Goal: Task Accomplishment & Management: Complete application form

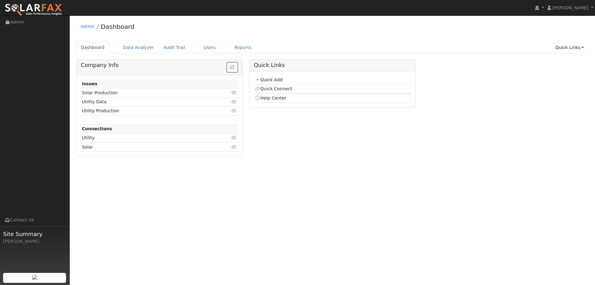
click at [285, 80] on td "Quick Add" at bounding box center [332, 80] width 157 height 9
click at [280, 79] on link "Quick Add" at bounding box center [269, 79] width 28 height 5
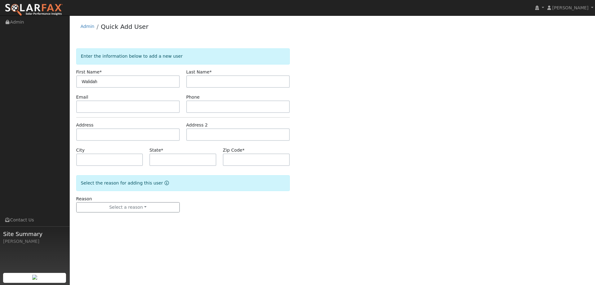
type input "Walidah"
type input "[PERSON_NAME]"
click at [149, 135] on input "text" at bounding box center [128, 134] width 104 height 12
paste input "[EMAIL_ADDRESS][DOMAIN_NAME]"
type input "gburrell77@gmail.com"
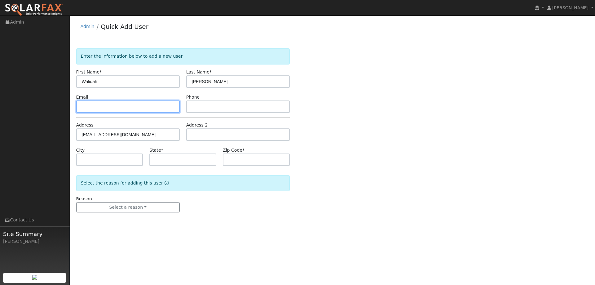
click at [144, 107] on input "text" at bounding box center [128, 106] width 104 height 12
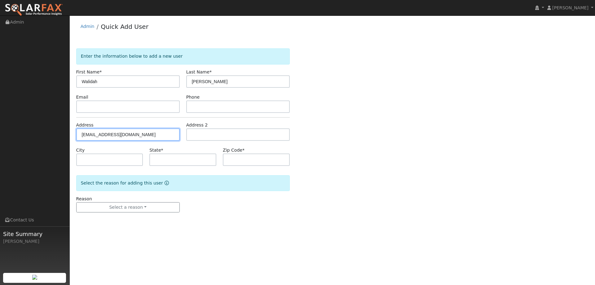
drag, startPoint x: 143, startPoint y: 138, endPoint x: 76, endPoint y: 135, distance: 66.4
click at [76, 135] on input "gburrell77@gmail.com" at bounding box center [128, 134] width 104 height 12
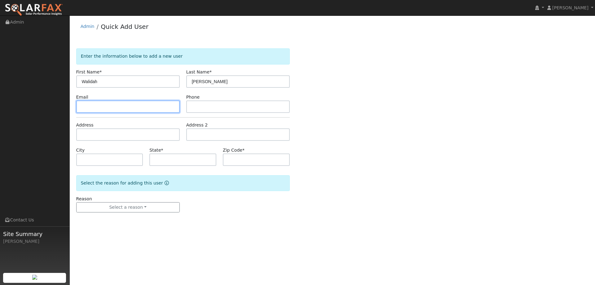
click at [101, 100] on input "text" at bounding box center [128, 106] width 104 height 12
paste input "gburrell77@gmail.com"
type input "gburrell77@gmail.com"
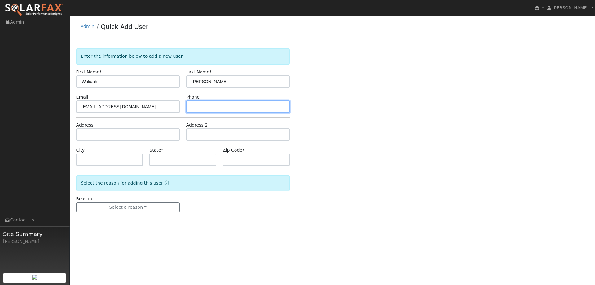
click at [214, 108] on input "text" at bounding box center [238, 106] width 104 height 12
paste input "(415) 760-6400"
type input "(415) 760-6400"
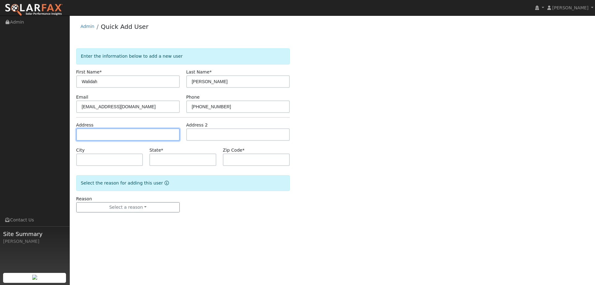
click at [154, 133] on input "text" at bounding box center [128, 134] width 104 height 12
paste input "452 Virgil Street"
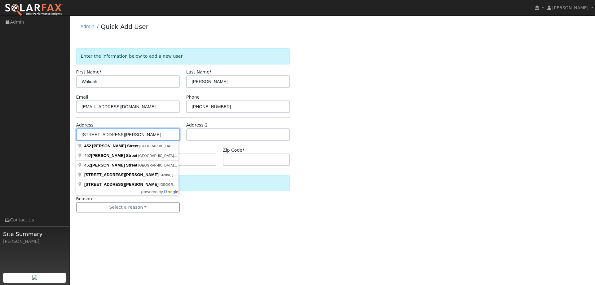
type input "452 Virgil Street"
type input "Bay Point"
type input "CA"
type input "94565"
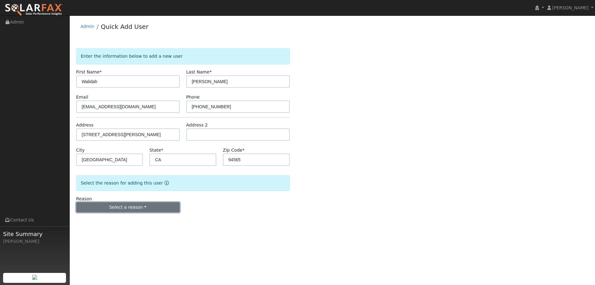
click at [137, 206] on button "Select a reason" at bounding box center [128, 207] width 104 height 11
click at [113, 221] on link "New lead" at bounding box center [111, 220] width 69 height 9
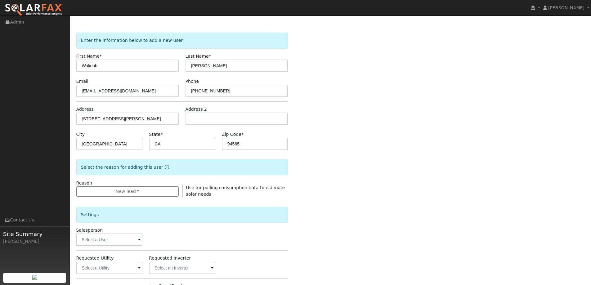
scroll to position [31, 0]
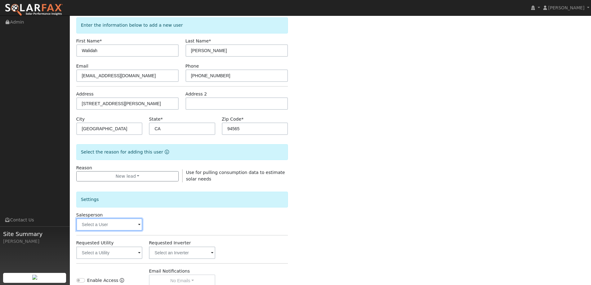
click at [118, 223] on input "text" at bounding box center [109, 224] width 66 height 12
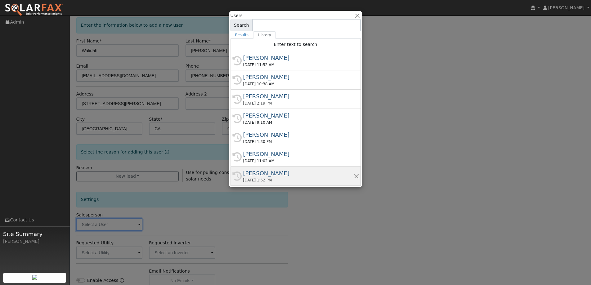
click at [283, 172] on div "Sean Harrington" at bounding box center [298, 173] width 110 height 8
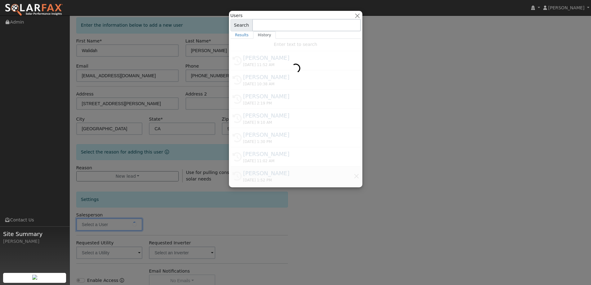
type input "Sean Harrington"
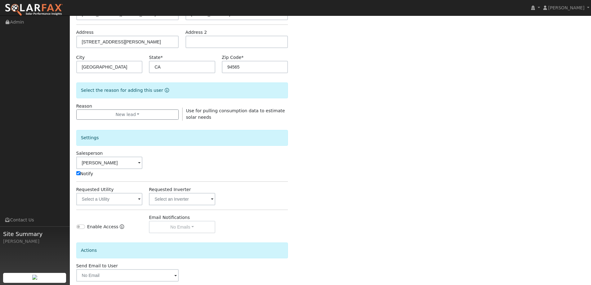
scroll to position [93, 0]
click at [129, 198] on input "text" at bounding box center [109, 199] width 66 height 12
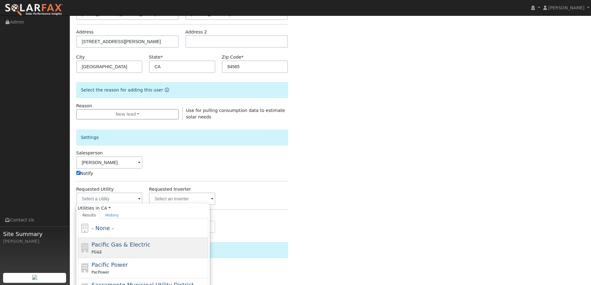
click at [127, 241] on span "Pacific Gas & Electric" at bounding box center [120, 244] width 59 height 7
type input "Pacific Gas & Electric"
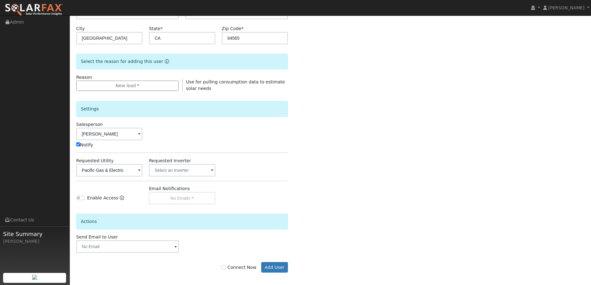
scroll to position [125, 0]
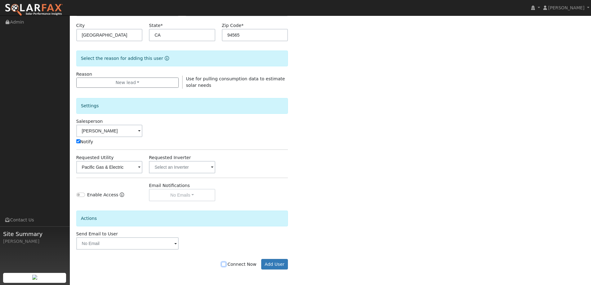
click at [226, 265] on input "Connect Now" at bounding box center [223, 264] width 4 height 4
checkbox input "true"
click at [261, 265] on div "Connect Now Add User" at bounding box center [182, 264] width 218 height 11
click at [264, 266] on button "Add User" at bounding box center [274, 264] width 27 height 11
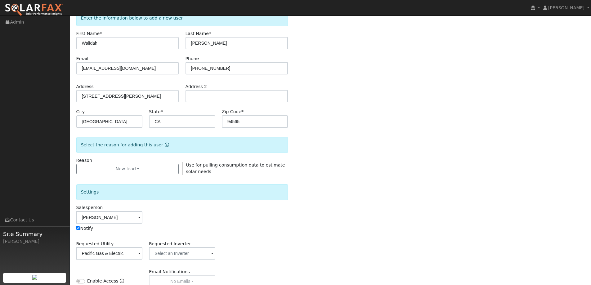
scroll to position [0, 0]
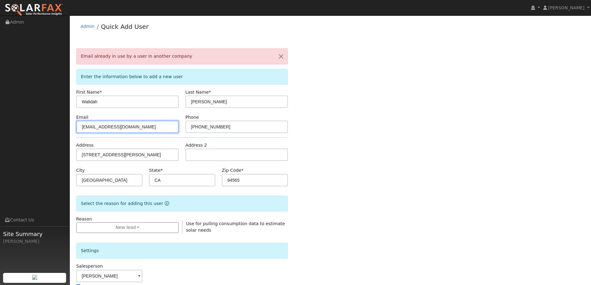
drag, startPoint x: 151, startPoint y: 124, endPoint x: 80, endPoint y: 128, distance: 71.1
click at [80, 128] on input "gburrell77@gmail.com" at bounding box center [127, 127] width 103 height 12
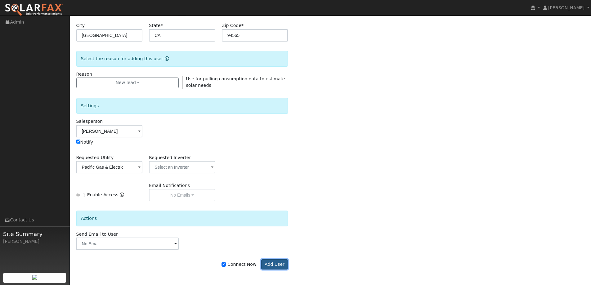
click at [281, 261] on button "Add User" at bounding box center [274, 264] width 27 height 11
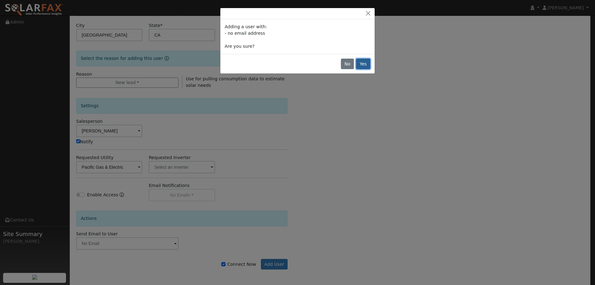
click at [362, 61] on button "Yes" at bounding box center [363, 64] width 14 height 11
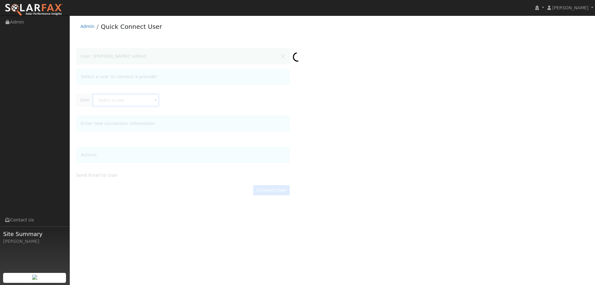
type input "[PERSON_NAME]"
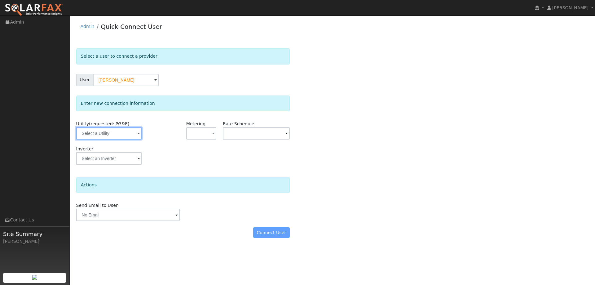
click at [125, 131] on input "text" at bounding box center [109, 133] width 66 height 12
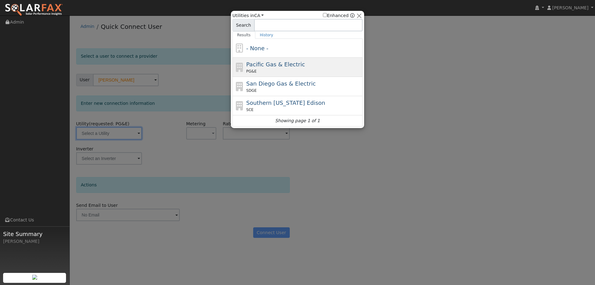
click at [300, 67] on div "Pacific Gas & Electric PG&E" at bounding box center [304, 67] width 115 height 14
type input "PG&E"
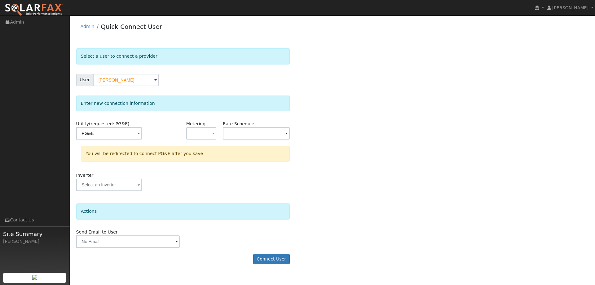
click at [271, 253] on form "Select a user to connect a provider User Walidah Burrell Account Default Accoun…" at bounding box center [183, 159] width 214 height 222
click at [270, 255] on button "Connect User" at bounding box center [271, 259] width 37 height 11
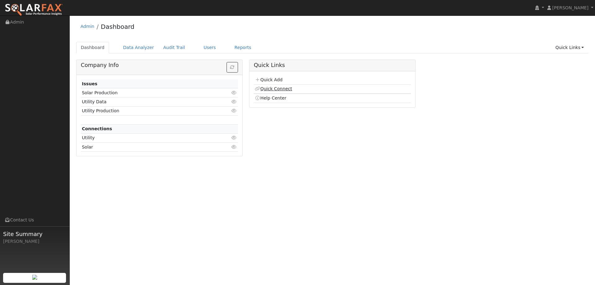
click at [265, 91] on link "Quick Connect" at bounding box center [273, 88] width 37 height 5
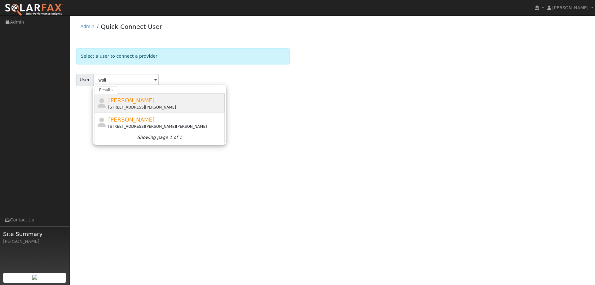
click at [214, 101] on div "[PERSON_NAME] [STREET_ADDRESS][PERSON_NAME]" at bounding box center [165, 103] width 115 height 14
type input "[PERSON_NAME]"
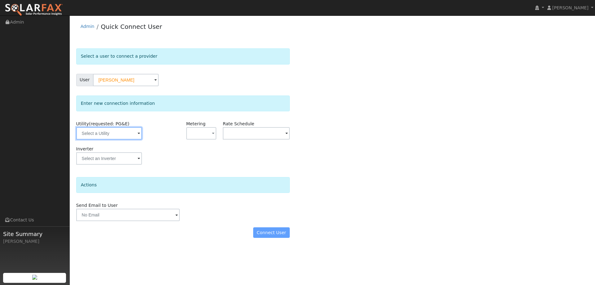
click at [81, 136] on input "text" at bounding box center [109, 133] width 66 height 12
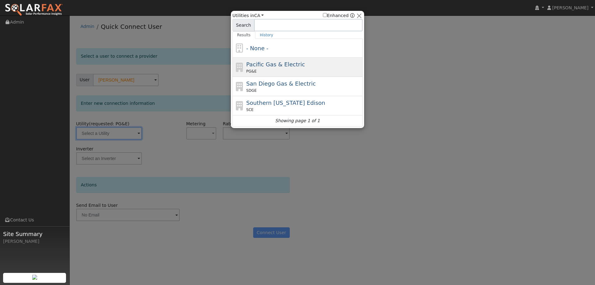
click at [272, 61] on span "Pacific Gas & Electric" at bounding box center [276, 64] width 59 height 7
type input "PG&E"
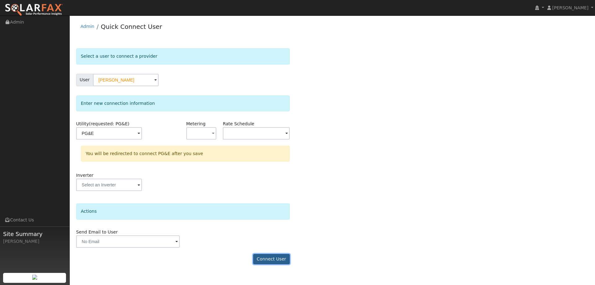
click at [277, 257] on button "Connect User" at bounding box center [271, 259] width 37 height 11
